Goal: Task Accomplishment & Management: Use online tool/utility

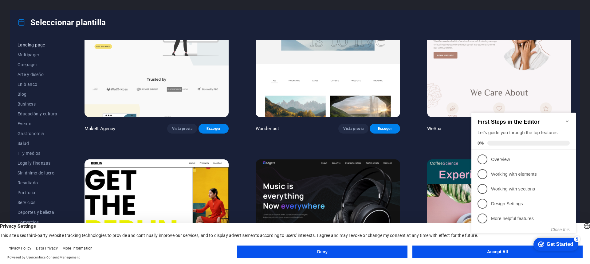
scroll to position [39, 0]
click at [35, 193] on span "Portfolio" at bounding box center [38, 192] width 40 height 5
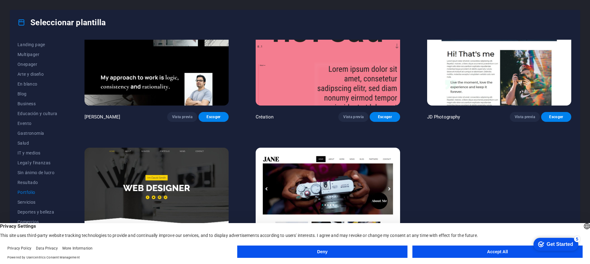
scroll to position [292, 0]
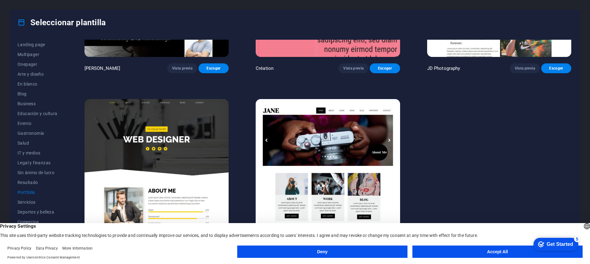
click at [182, 163] on img at bounding box center [156, 165] width 144 height 133
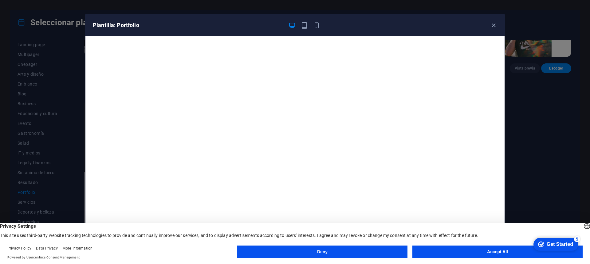
click at [382, 254] on button "Deny" at bounding box center [322, 251] width 170 height 12
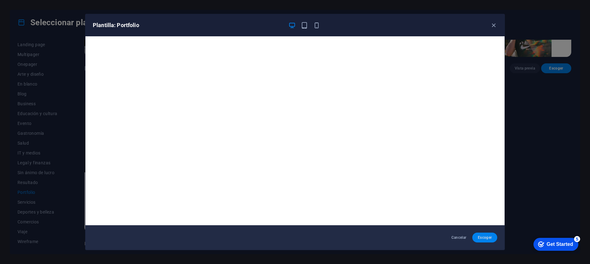
click at [493, 238] on button "Escoger" at bounding box center [484, 237] width 25 height 10
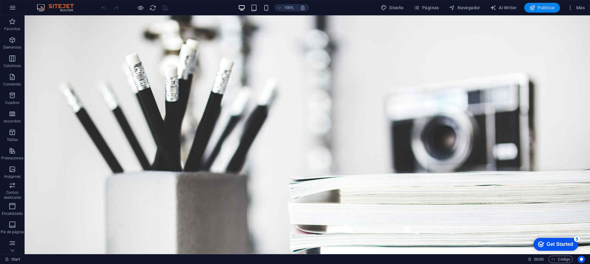
click at [547, 9] on span "Publicar" at bounding box center [542, 8] width 26 height 6
